Goal: Transaction & Acquisition: Book appointment/travel/reservation

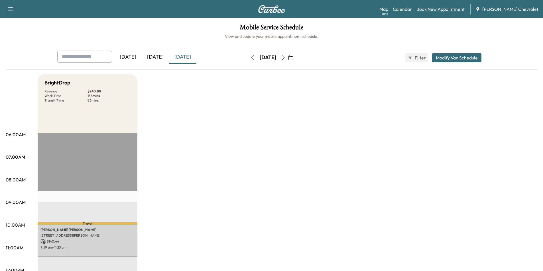
click at [453, 8] on link "Book New Appointment" at bounding box center [440, 9] width 48 height 7
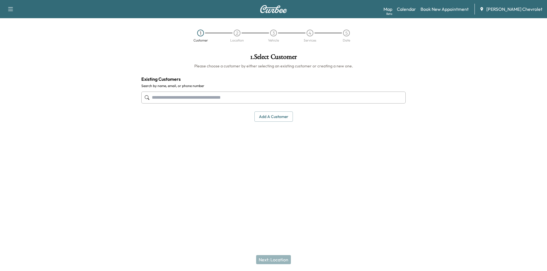
click at [230, 98] on input "text" at bounding box center [273, 98] width 264 height 12
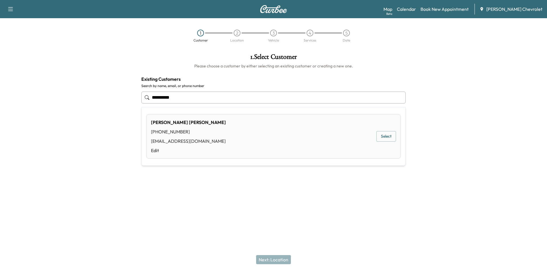
click at [379, 139] on button "Select" at bounding box center [386, 136] width 20 height 11
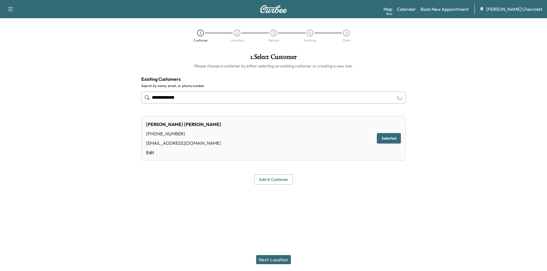
type input "**********"
click at [276, 259] on button "Next: Location" at bounding box center [273, 259] width 35 height 9
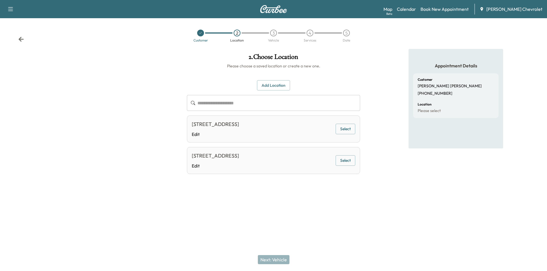
click at [347, 166] on button "Select" at bounding box center [346, 161] width 20 height 11
click at [282, 262] on button "Next: Vehicle" at bounding box center [274, 259] width 32 height 9
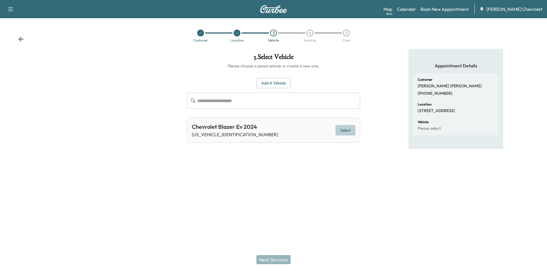
click at [349, 132] on button "Select" at bounding box center [346, 130] width 20 height 11
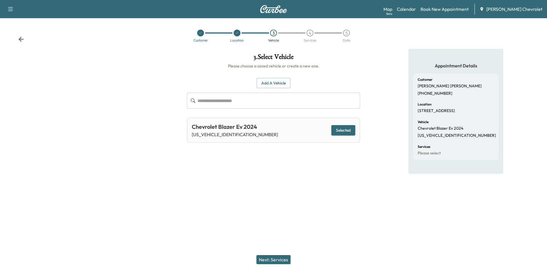
click at [279, 261] on button "Next: Services" at bounding box center [273, 259] width 34 height 9
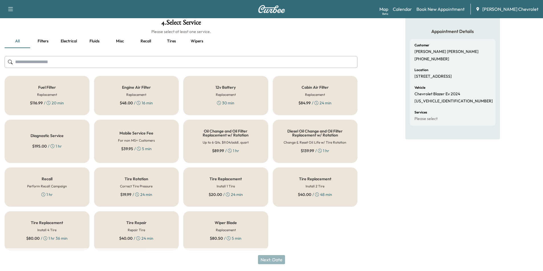
scroll to position [37, 0]
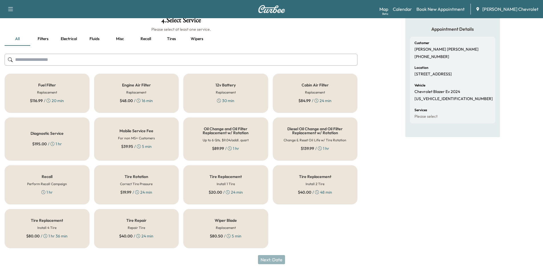
click at [154, 184] on div "Tire Rotation Correct Tire Pressure $ 19.99 / 24 min" at bounding box center [136, 184] width 85 height 39
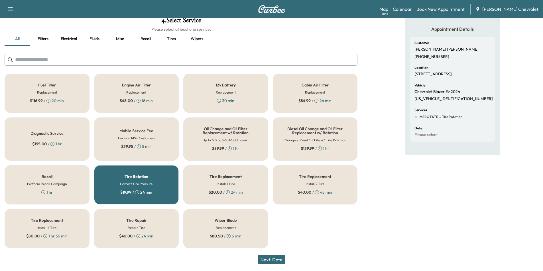
click at [270, 263] on button "Next: Date" at bounding box center [271, 259] width 27 height 9
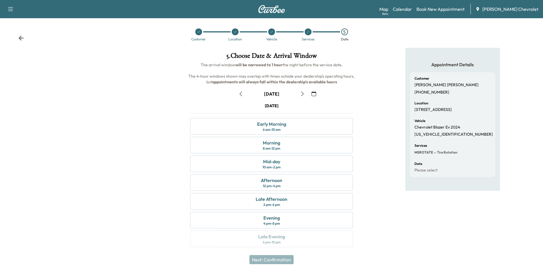
scroll to position [2, 0]
click at [302, 92] on icon "button" at bounding box center [302, 93] width 5 height 5
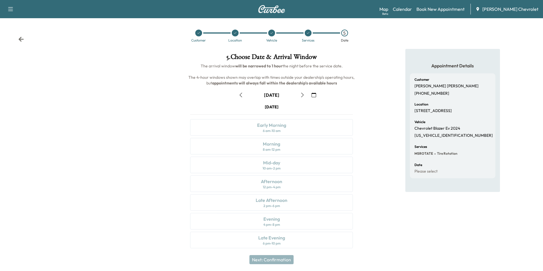
click at [303, 93] on icon "button" at bounding box center [302, 95] width 5 height 5
drag, startPoint x: 291, startPoint y: 139, endPoint x: 301, endPoint y: 144, distance: 11.6
click at [293, 139] on div "Morning 8 am - 12 pm" at bounding box center [271, 146] width 163 height 17
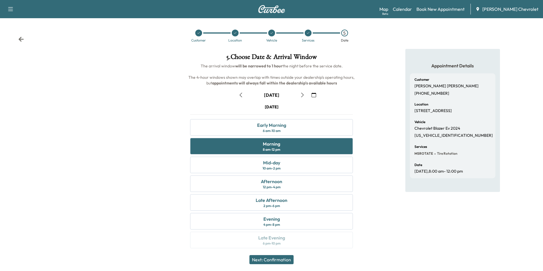
click at [273, 263] on button "Next: Confirmation" at bounding box center [271, 259] width 44 height 9
